Goal: Task Accomplishment & Management: Manage account settings

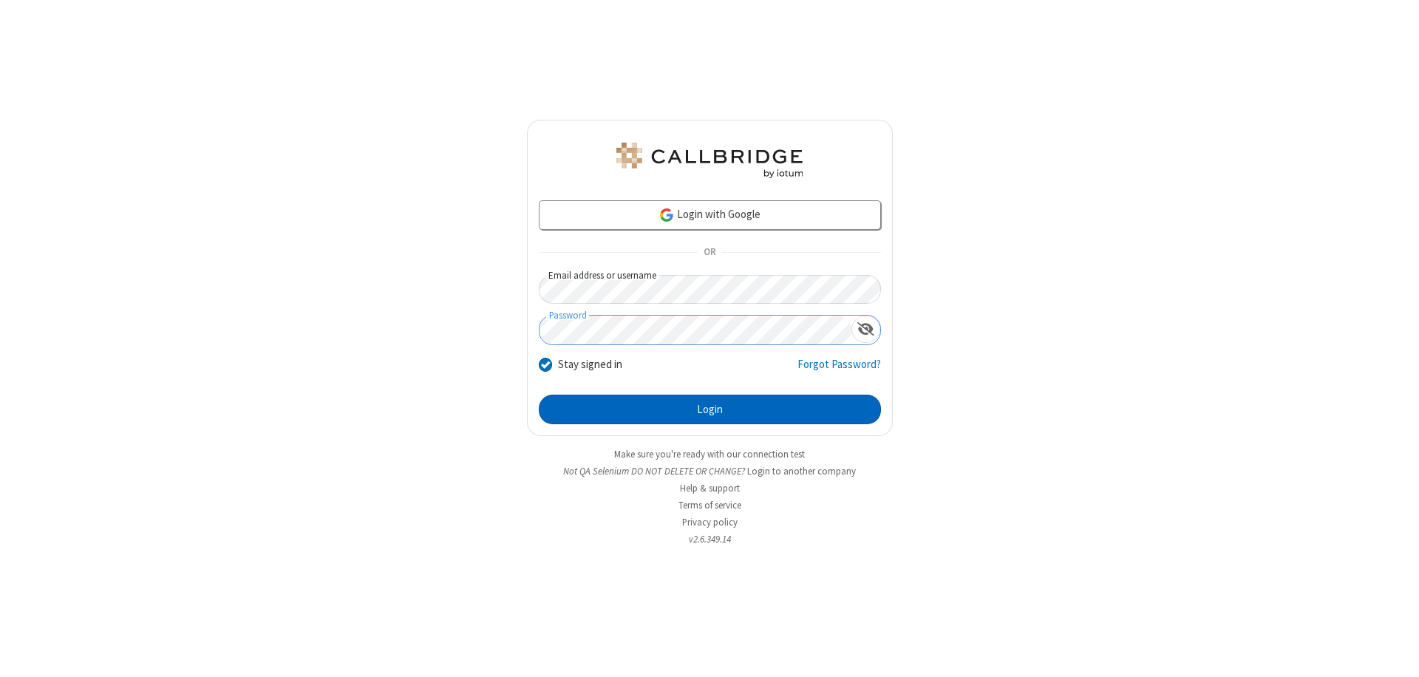
click at [710, 410] on button "Login" at bounding box center [710, 410] width 342 height 30
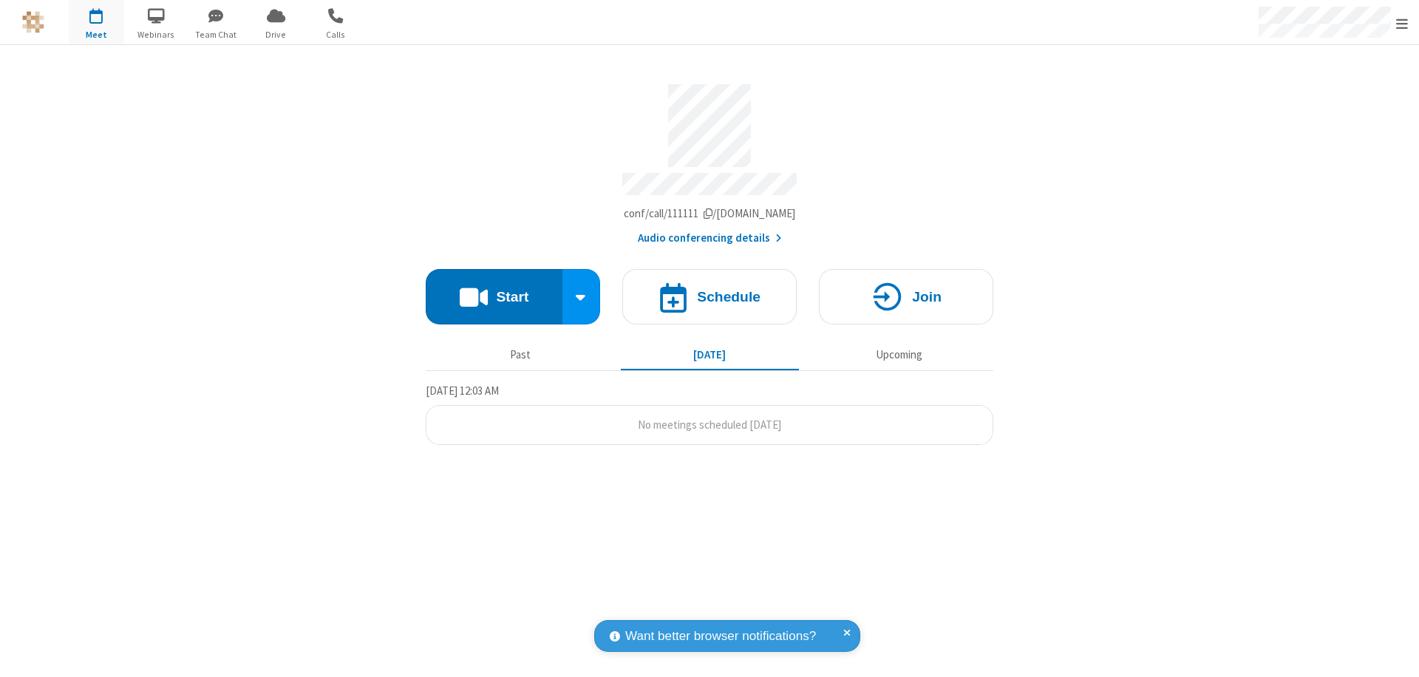
click at [1402, 23] on span "Open menu" at bounding box center [1402, 23] width 12 height 15
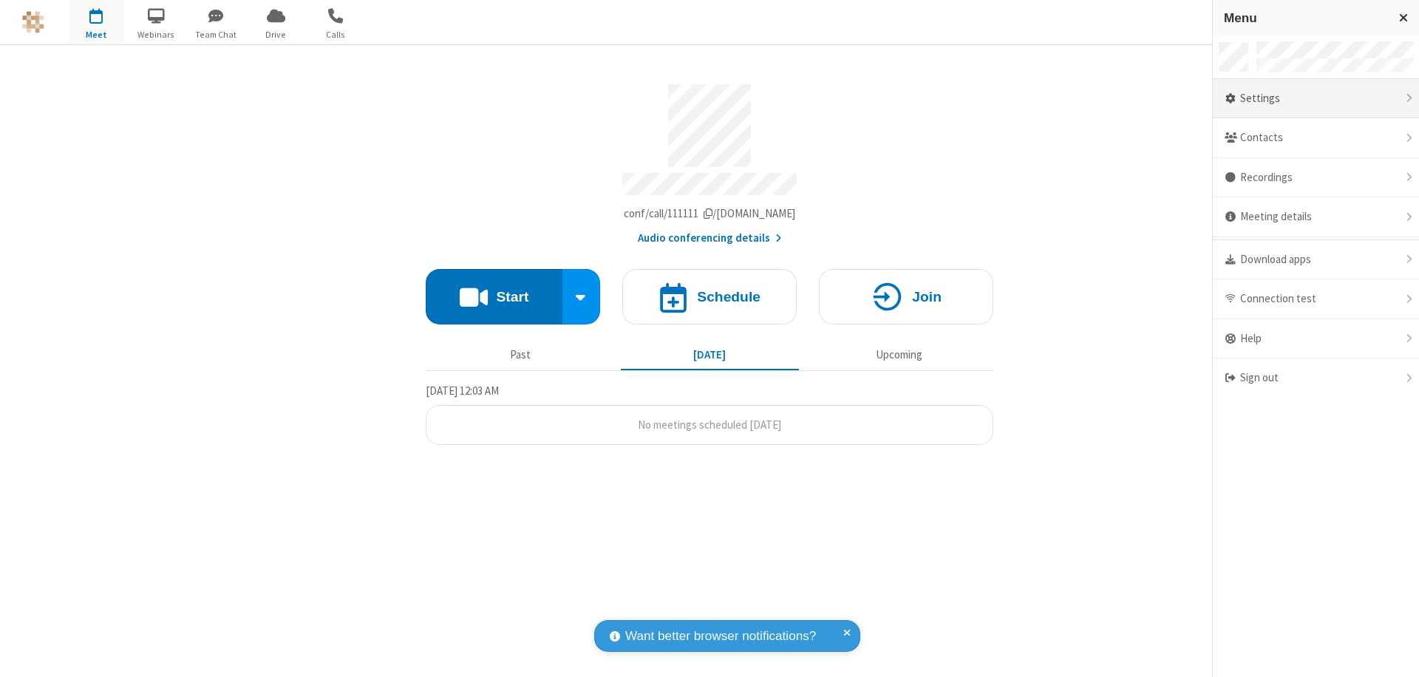
click at [1316, 98] on div "Settings" at bounding box center [1316, 99] width 206 height 40
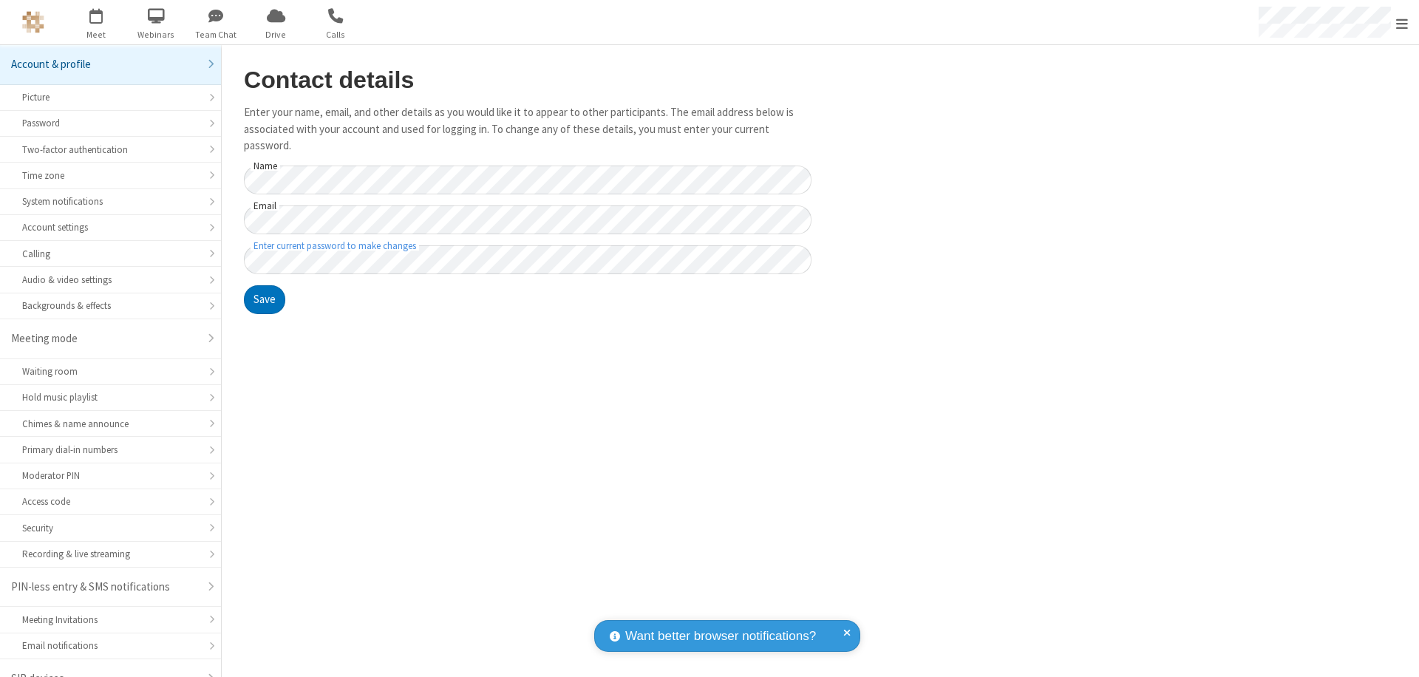
scroll to position [21, 0]
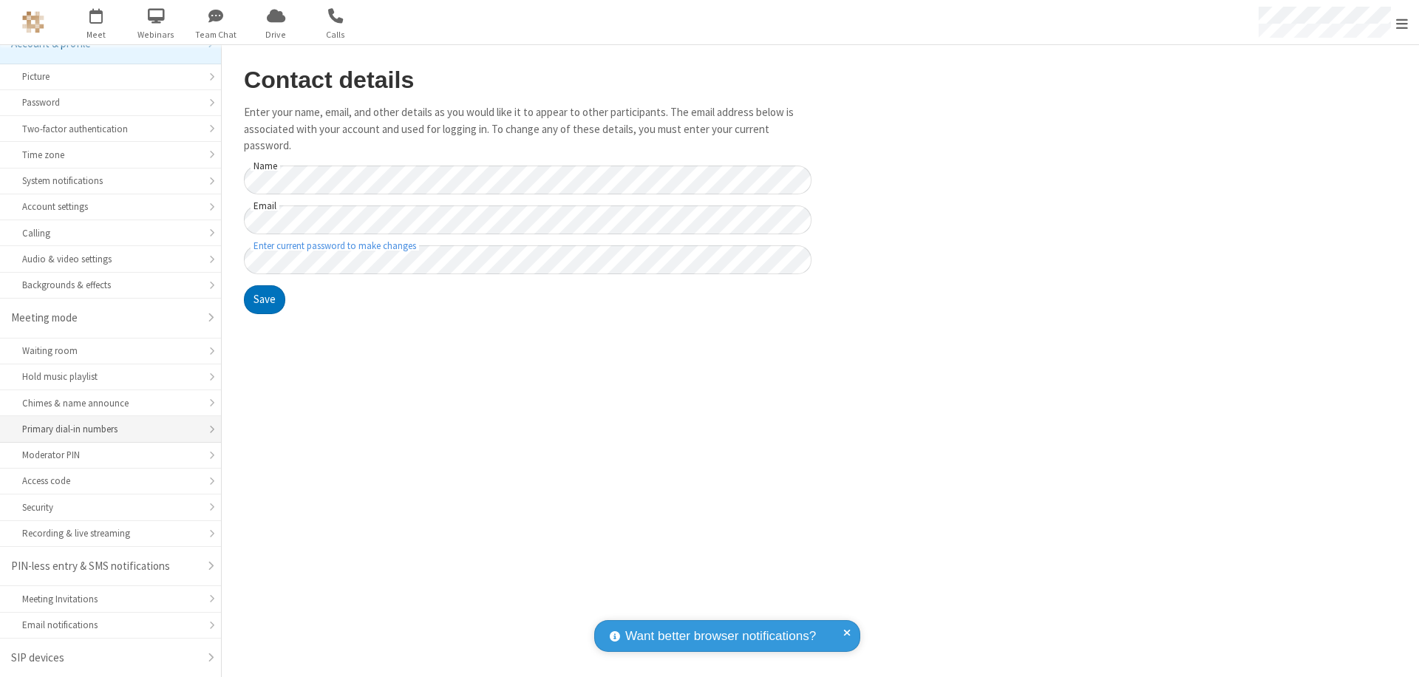
click at [105, 429] on div "Primary dial-in numbers" at bounding box center [110, 429] width 177 height 14
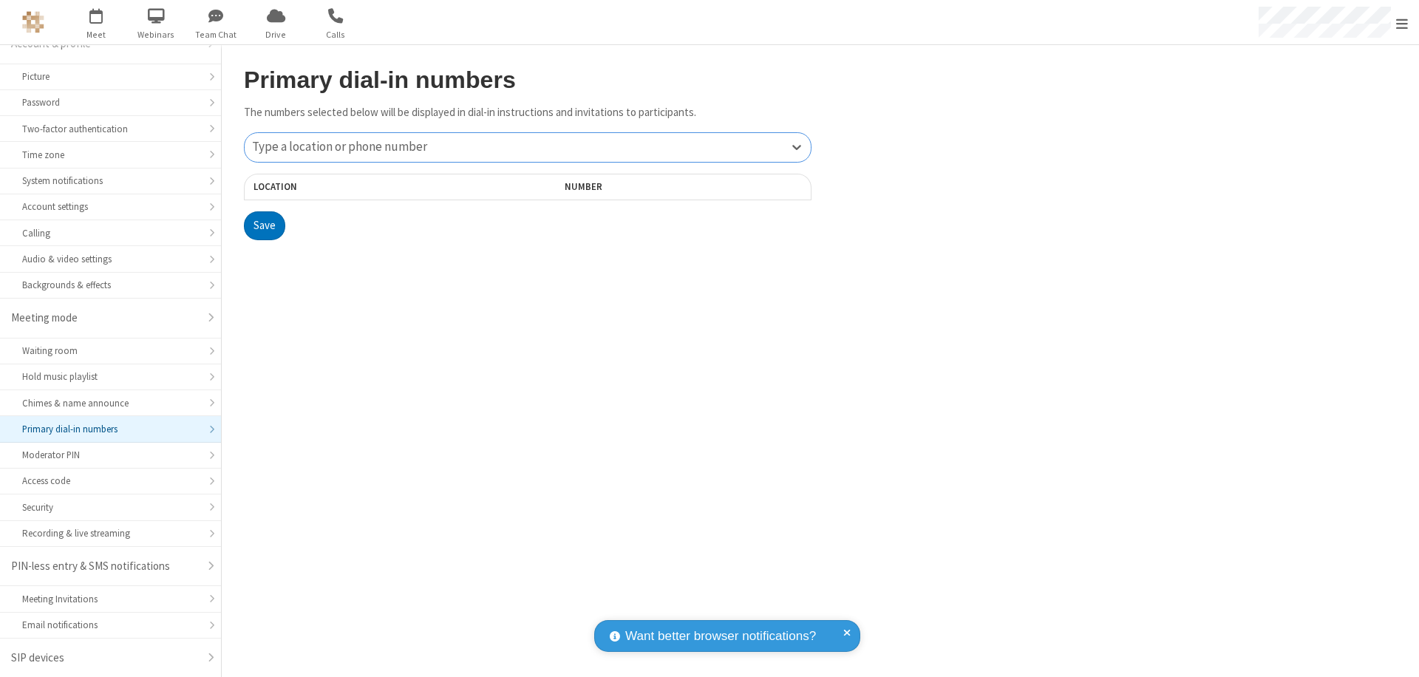
click at [528, 147] on div "Type a location or phone number" at bounding box center [528, 147] width 566 height 29
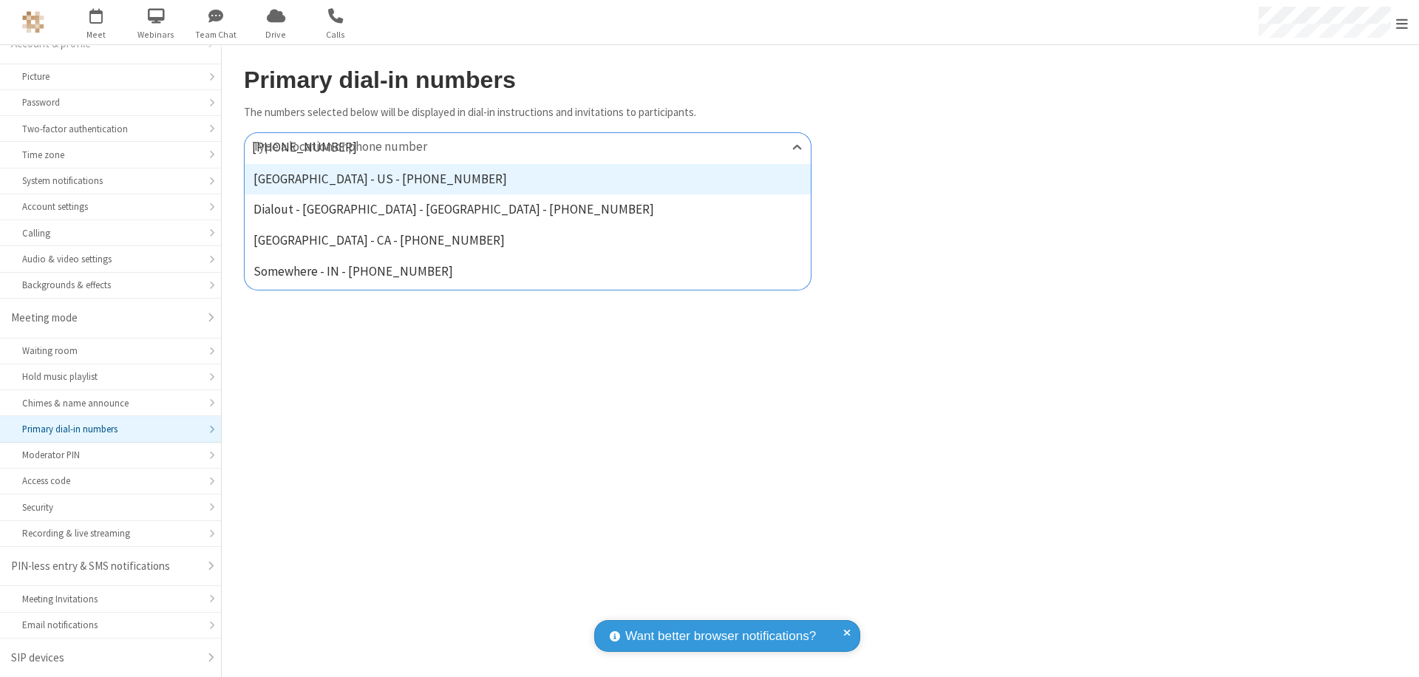
type input "[PHONE_NUMBER]"
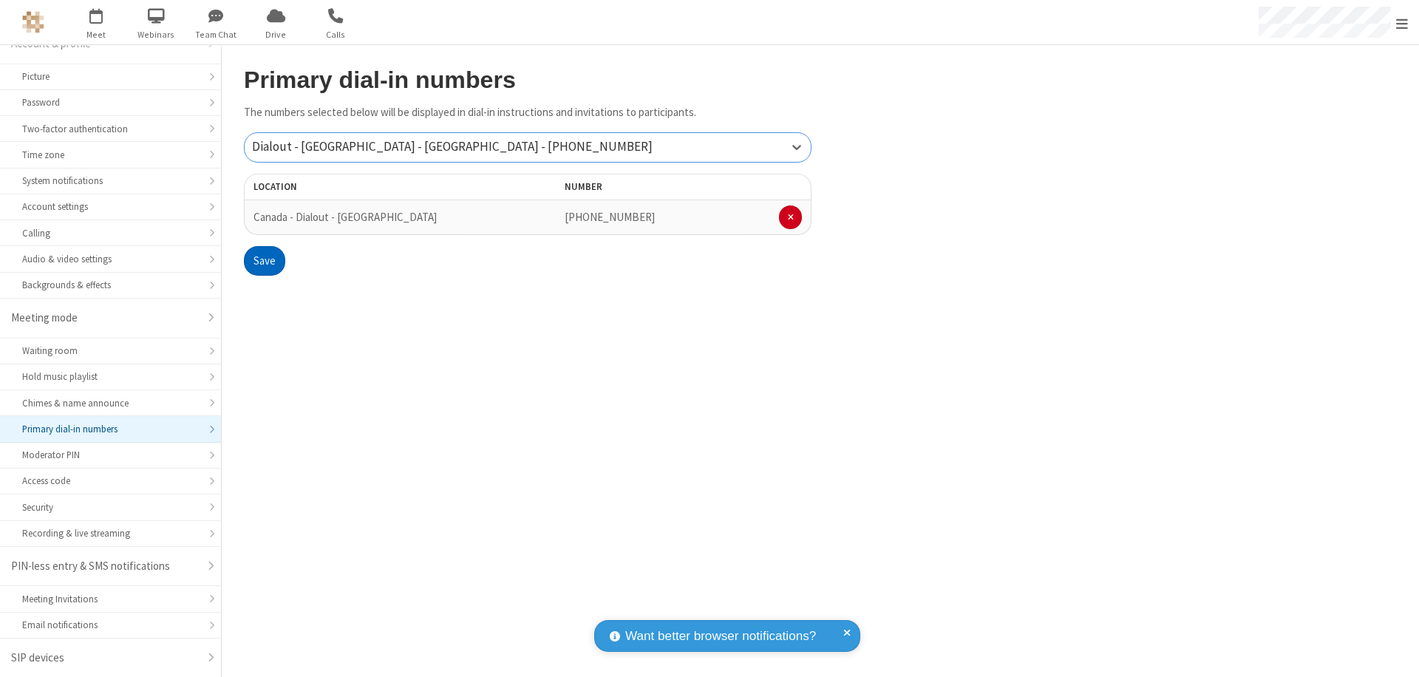
click at [264, 261] on button "Save" at bounding box center [264, 261] width 41 height 30
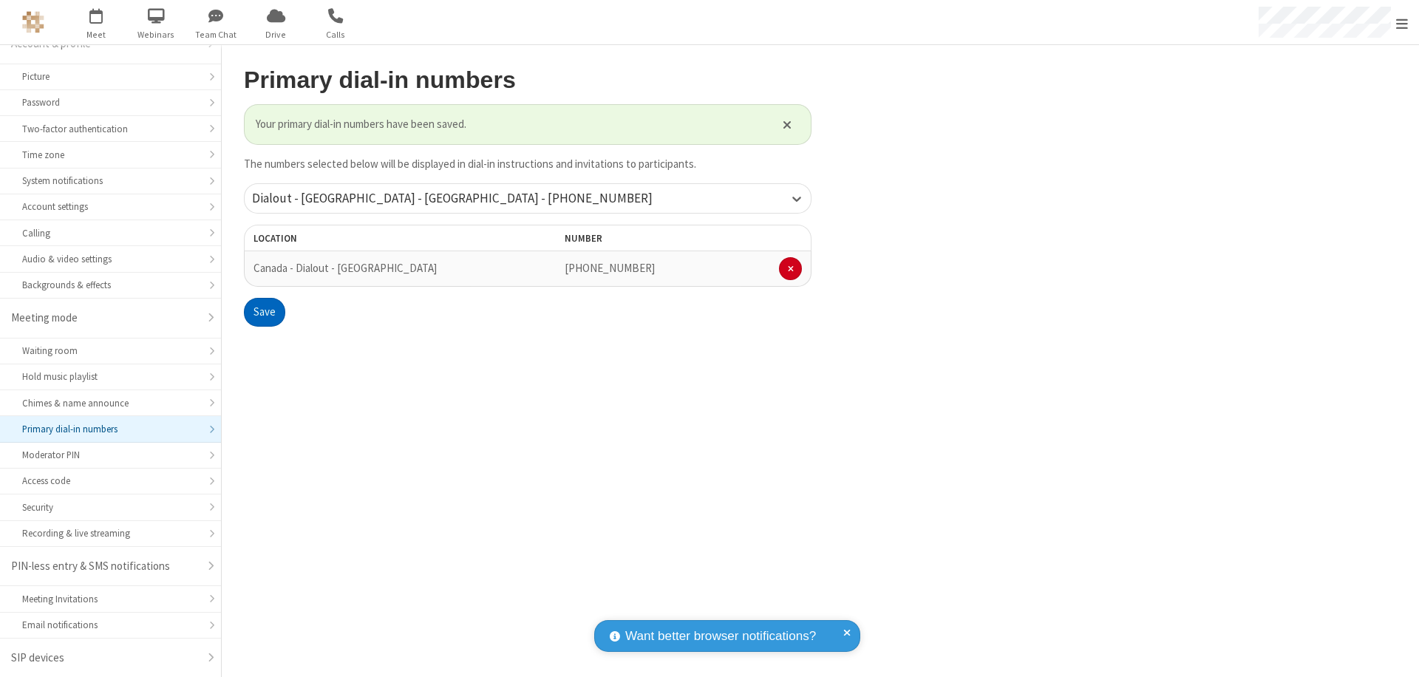
click at [1402, 23] on span "Open menu" at bounding box center [1402, 23] width 12 height 15
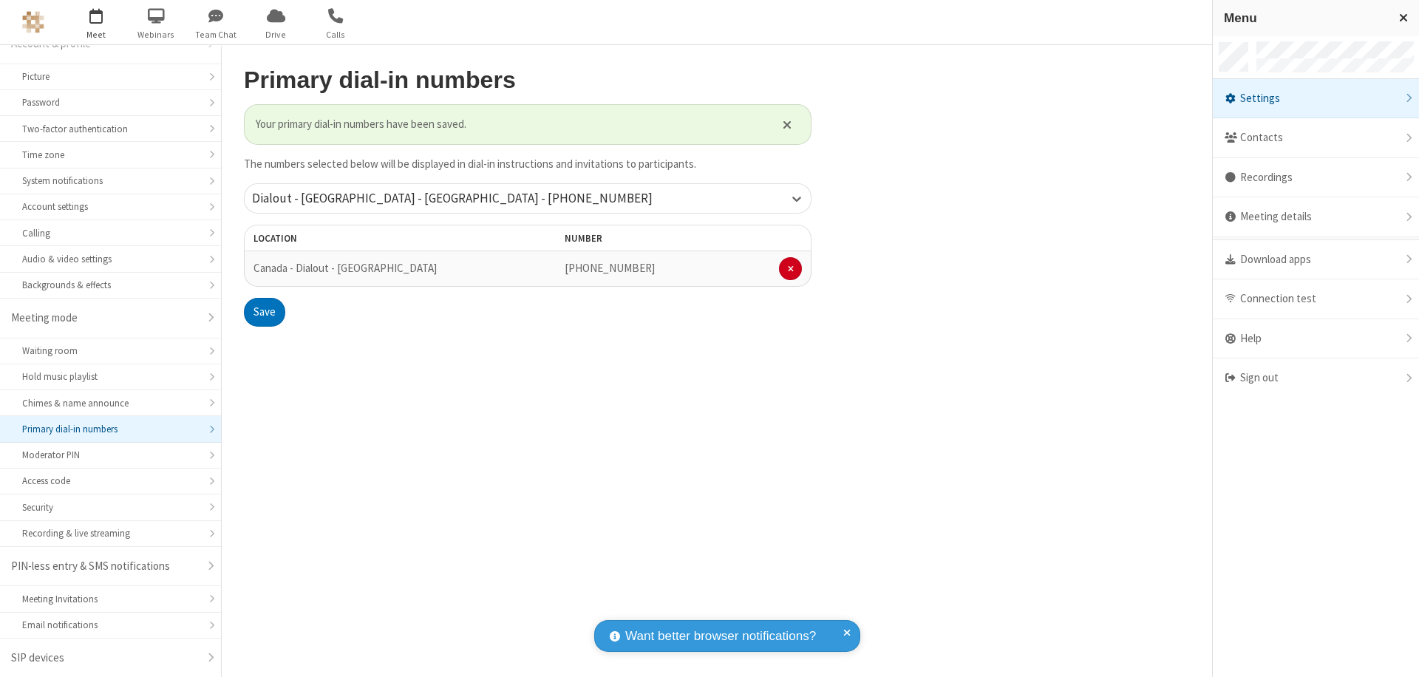
click at [96, 22] on span "button" at bounding box center [96, 15] width 55 height 25
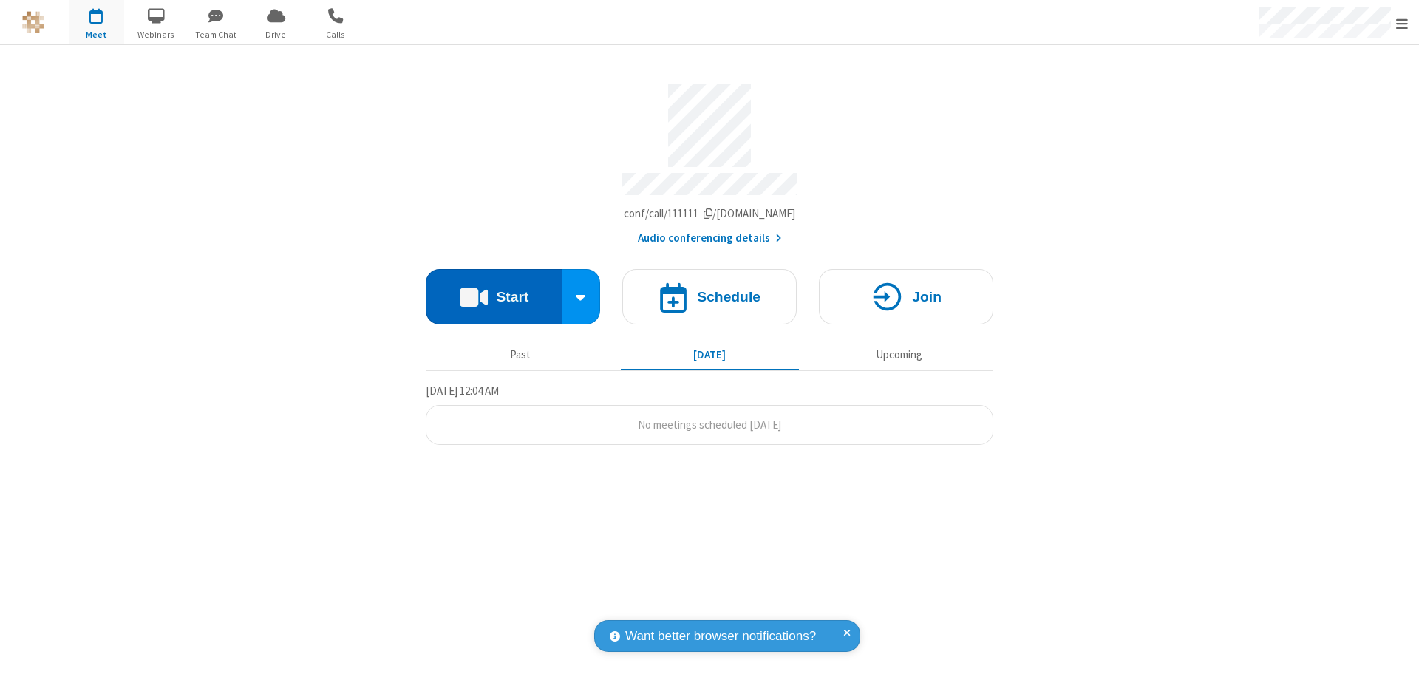
click at [494, 290] on button "Start" at bounding box center [494, 296] width 137 height 55
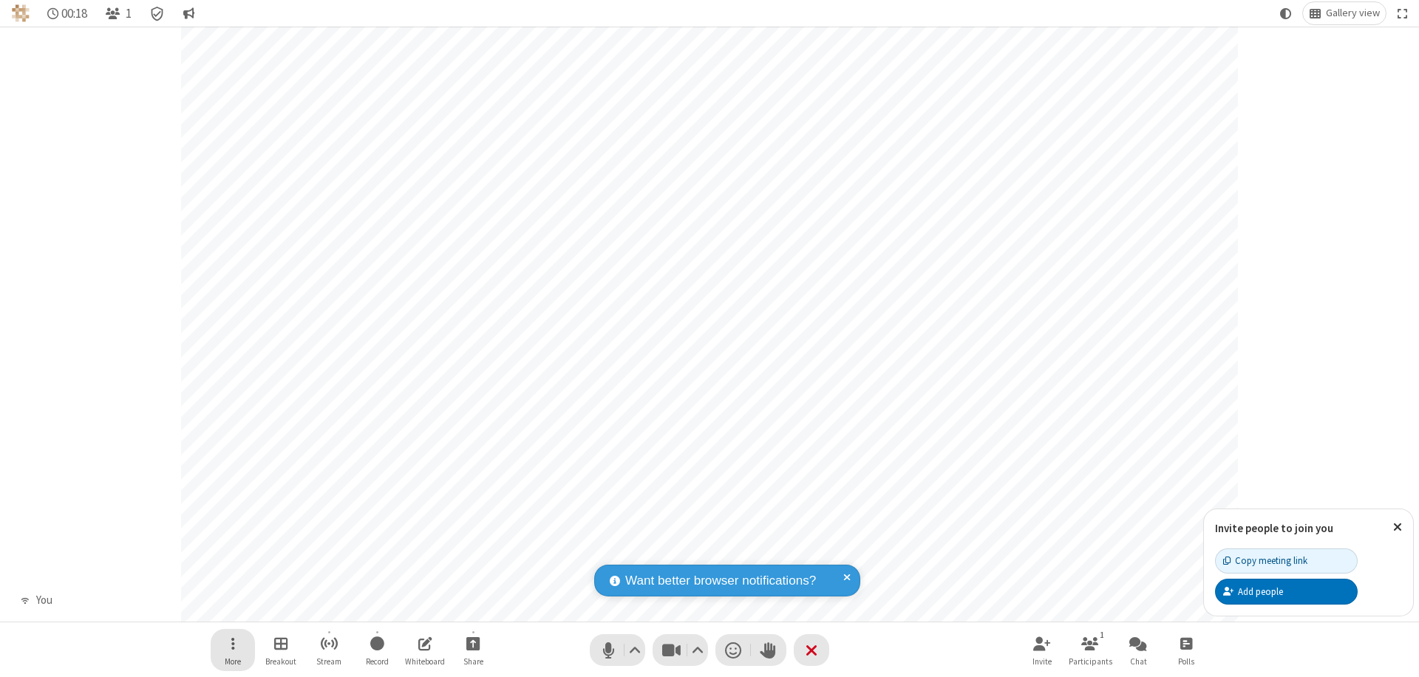
click at [232, 643] on span "Open menu" at bounding box center [233, 643] width 4 height 18
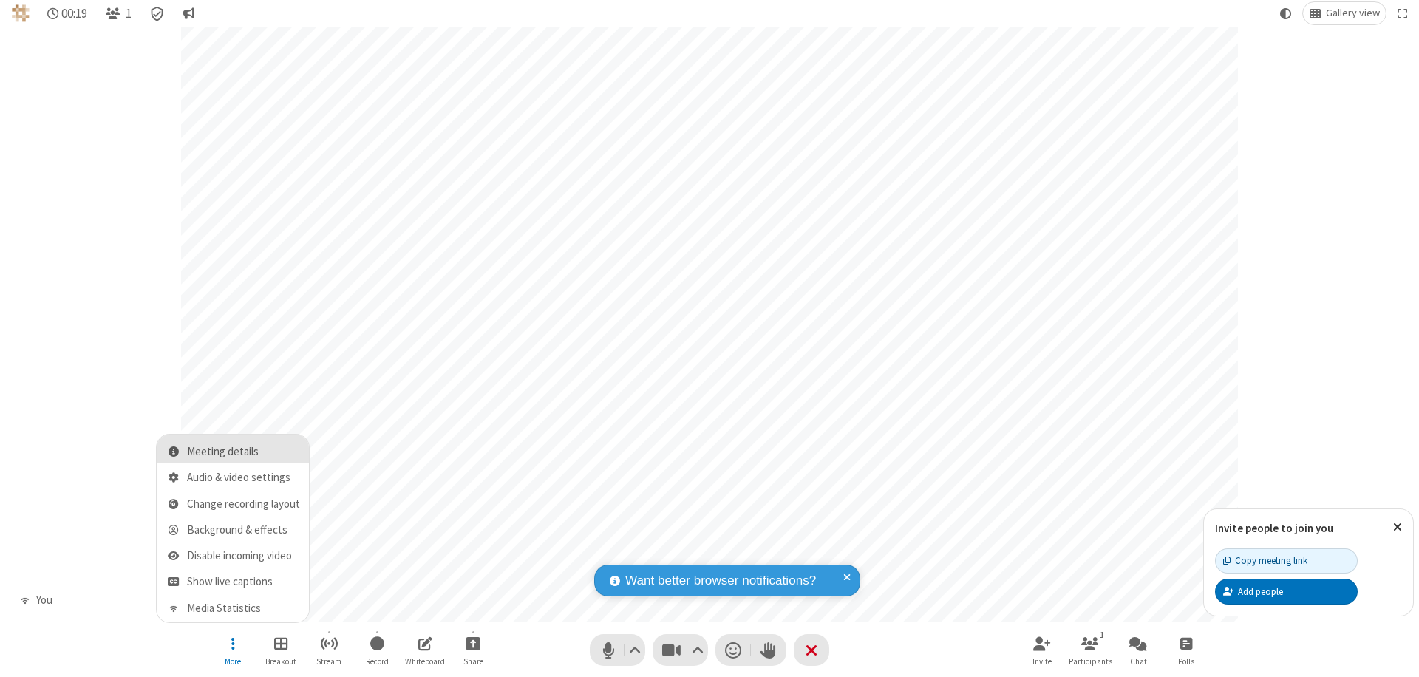
click at [243, 452] on span "Meeting details" at bounding box center [243, 452] width 113 height 13
